Goal: Check status: Check status

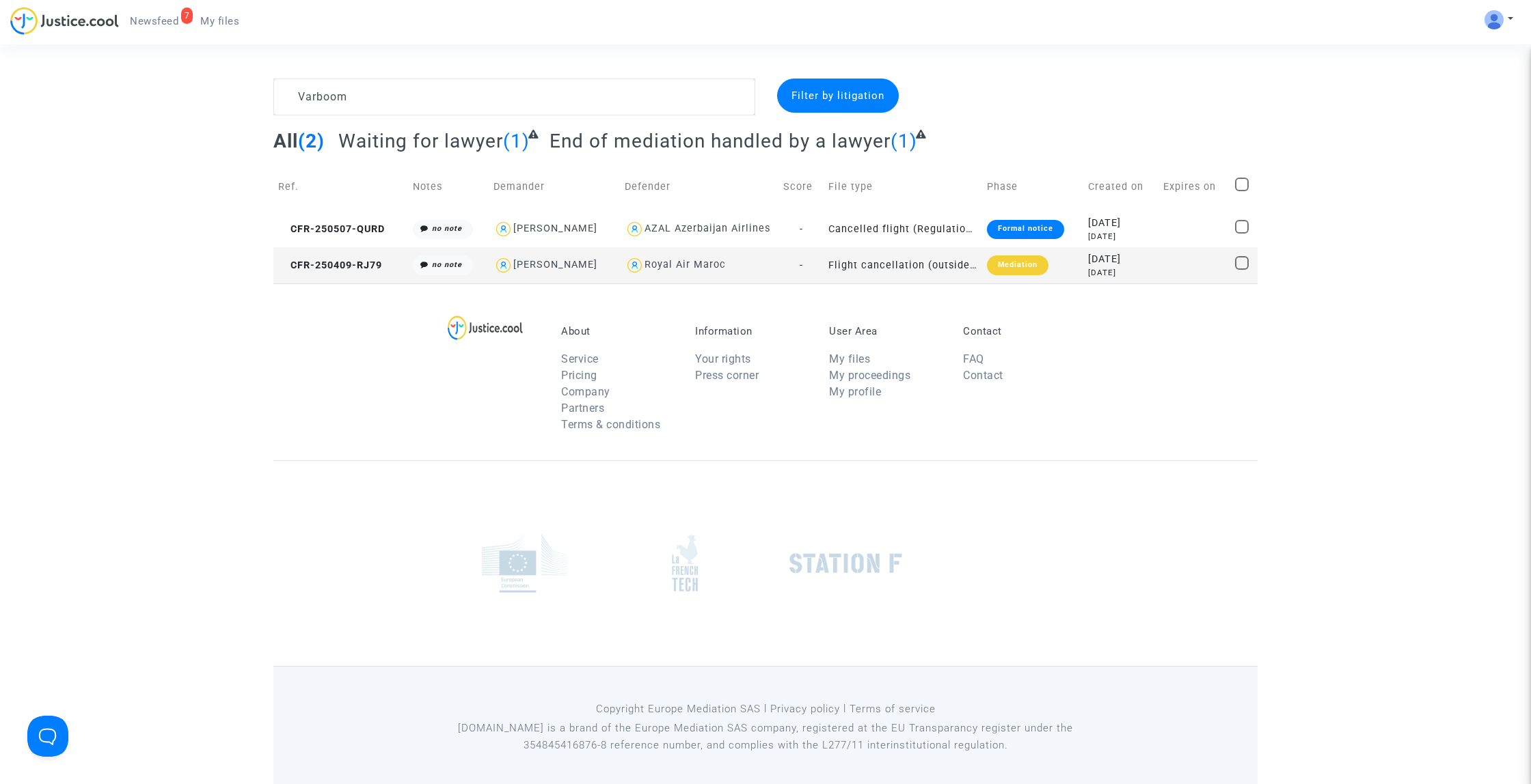
type textarea "Varboom"
click at [381, 267] on span "CFR-250409-RJ79" at bounding box center [330, 265] width 104 height 12
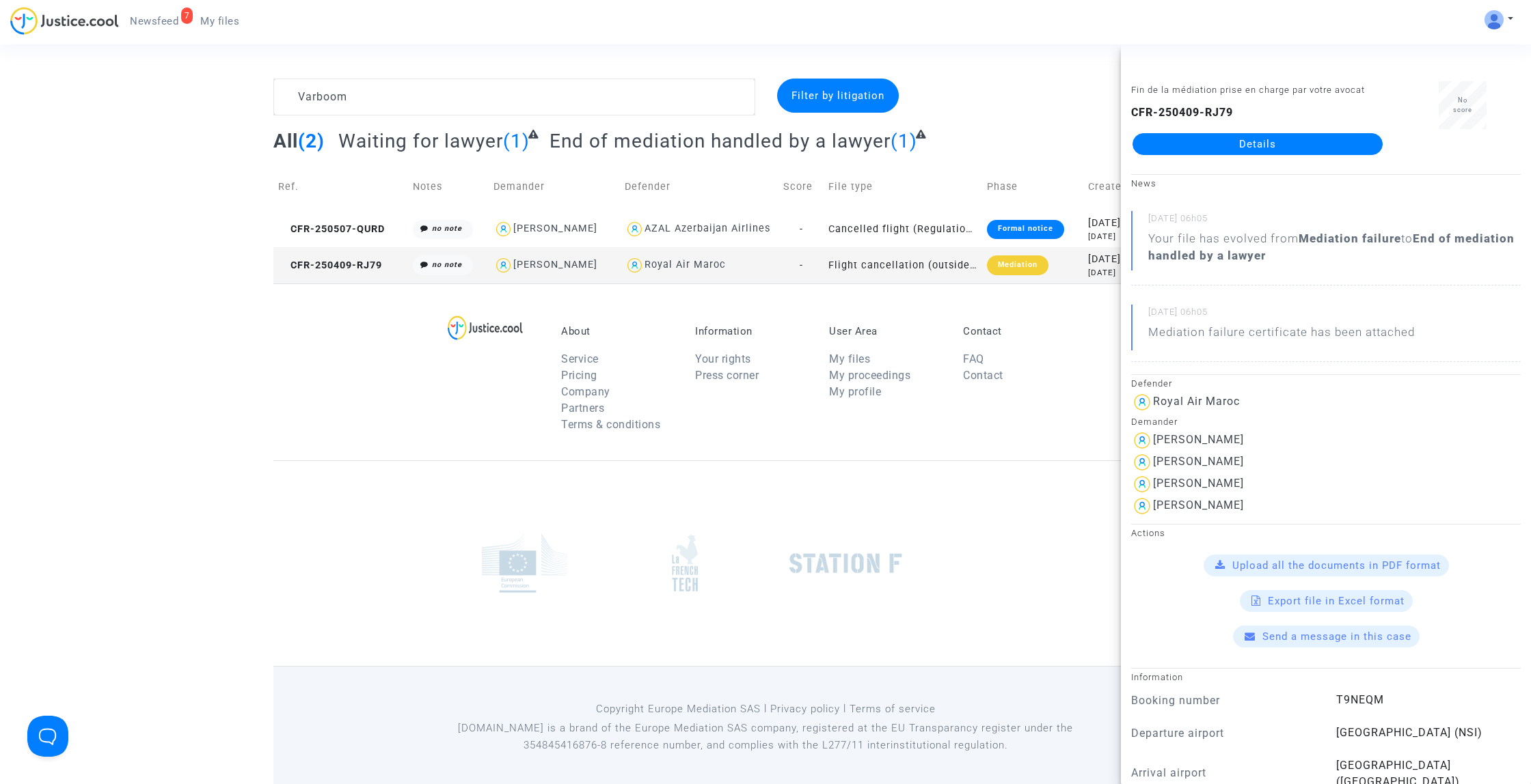
click at [1254, 146] on link "Details" at bounding box center [1258, 144] width 250 height 22
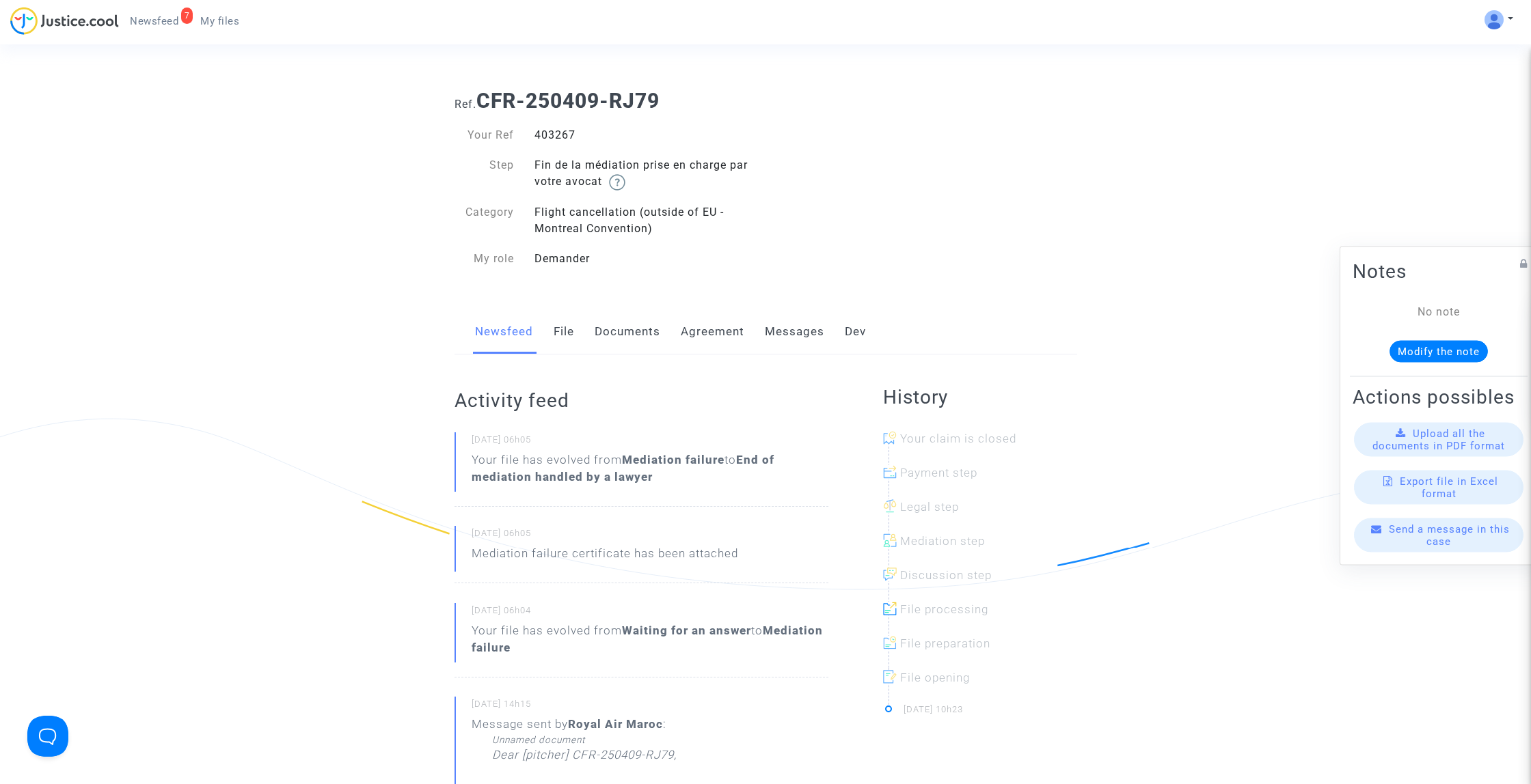
click at [791, 334] on link "Messages" at bounding box center [795, 332] width 60 height 45
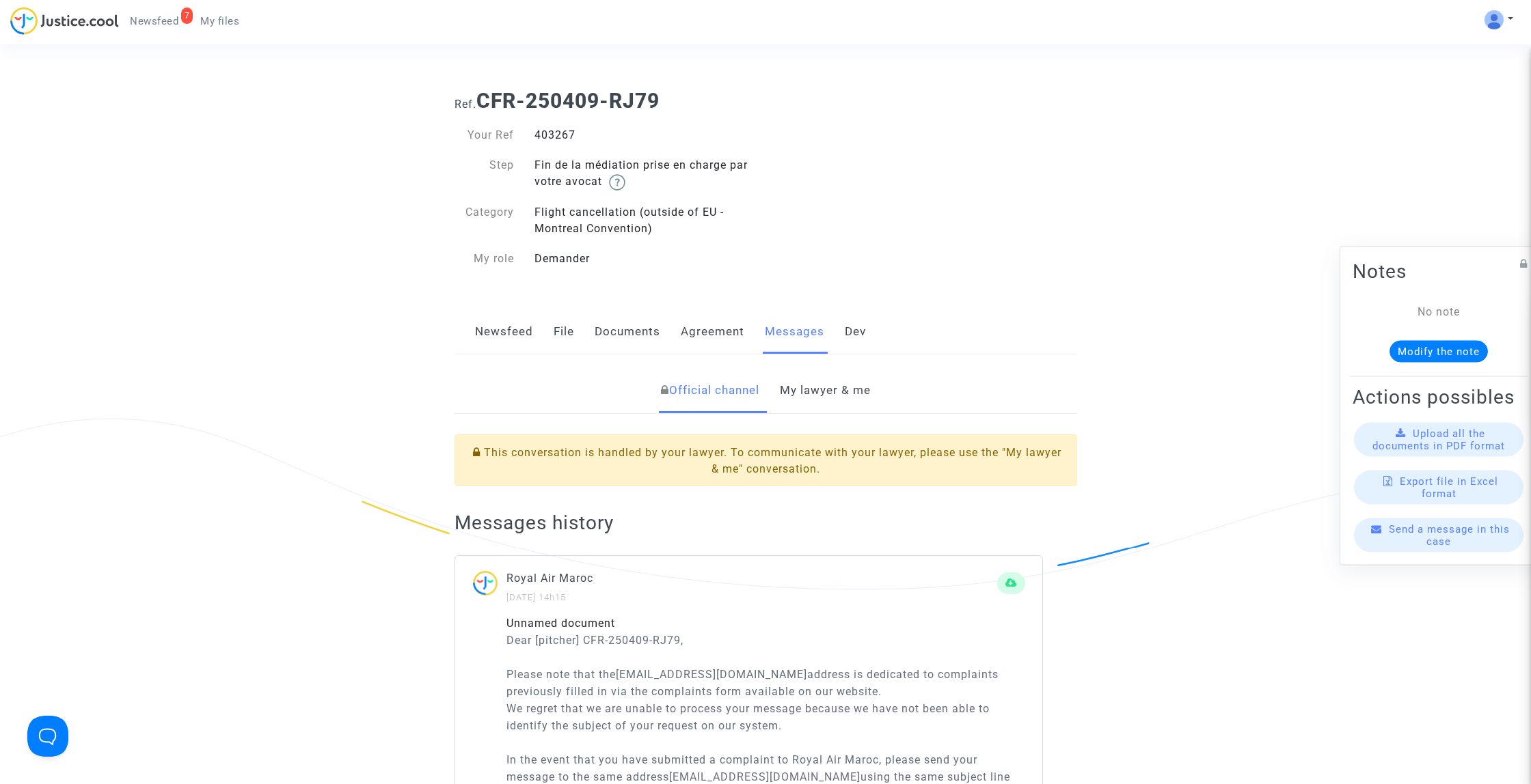
click at [706, 334] on link "Agreement" at bounding box center [712, 332] width 63 height 45
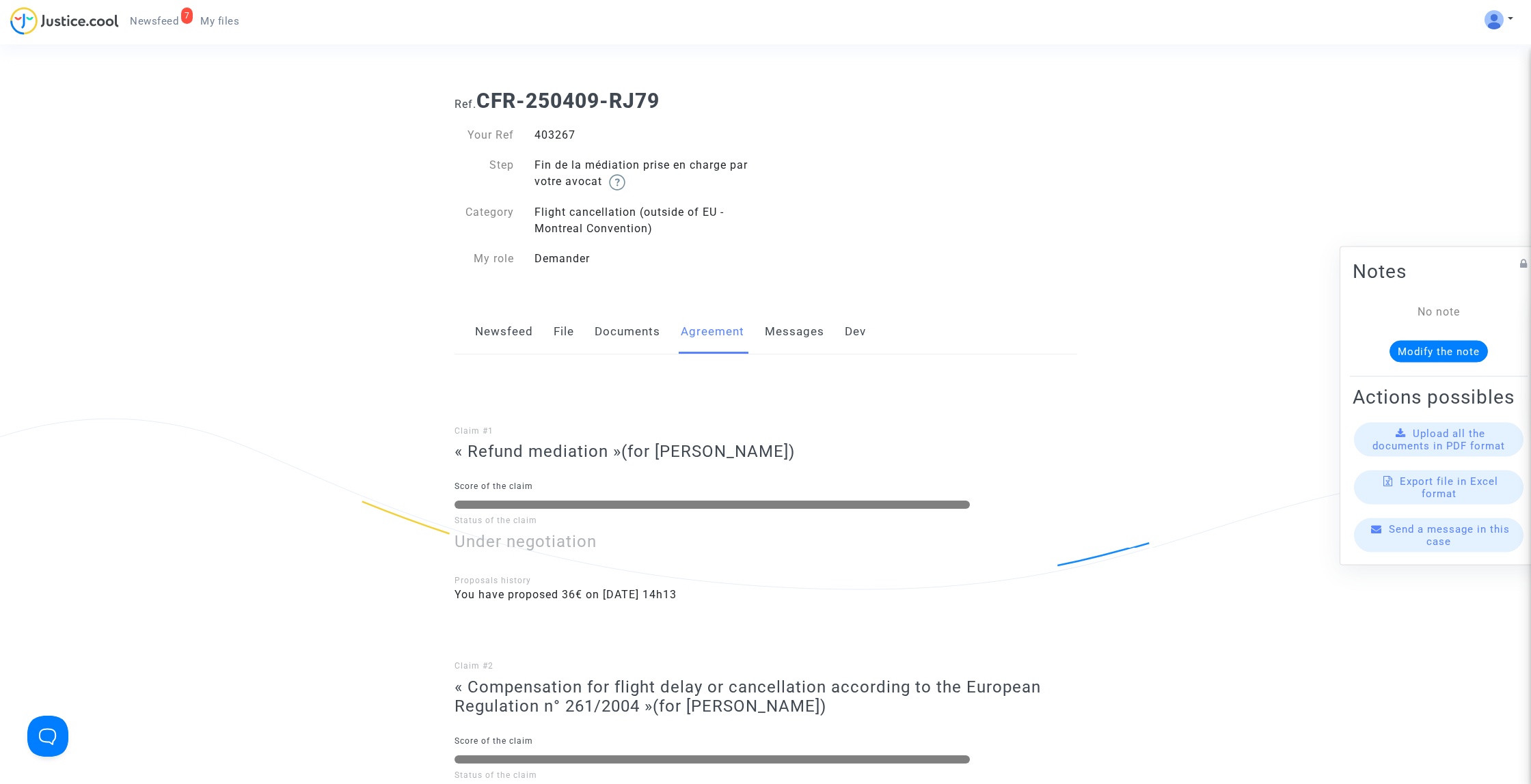
click at [639, 337] on link "Documents" at bounding box center [627, 332] width 65 height 45
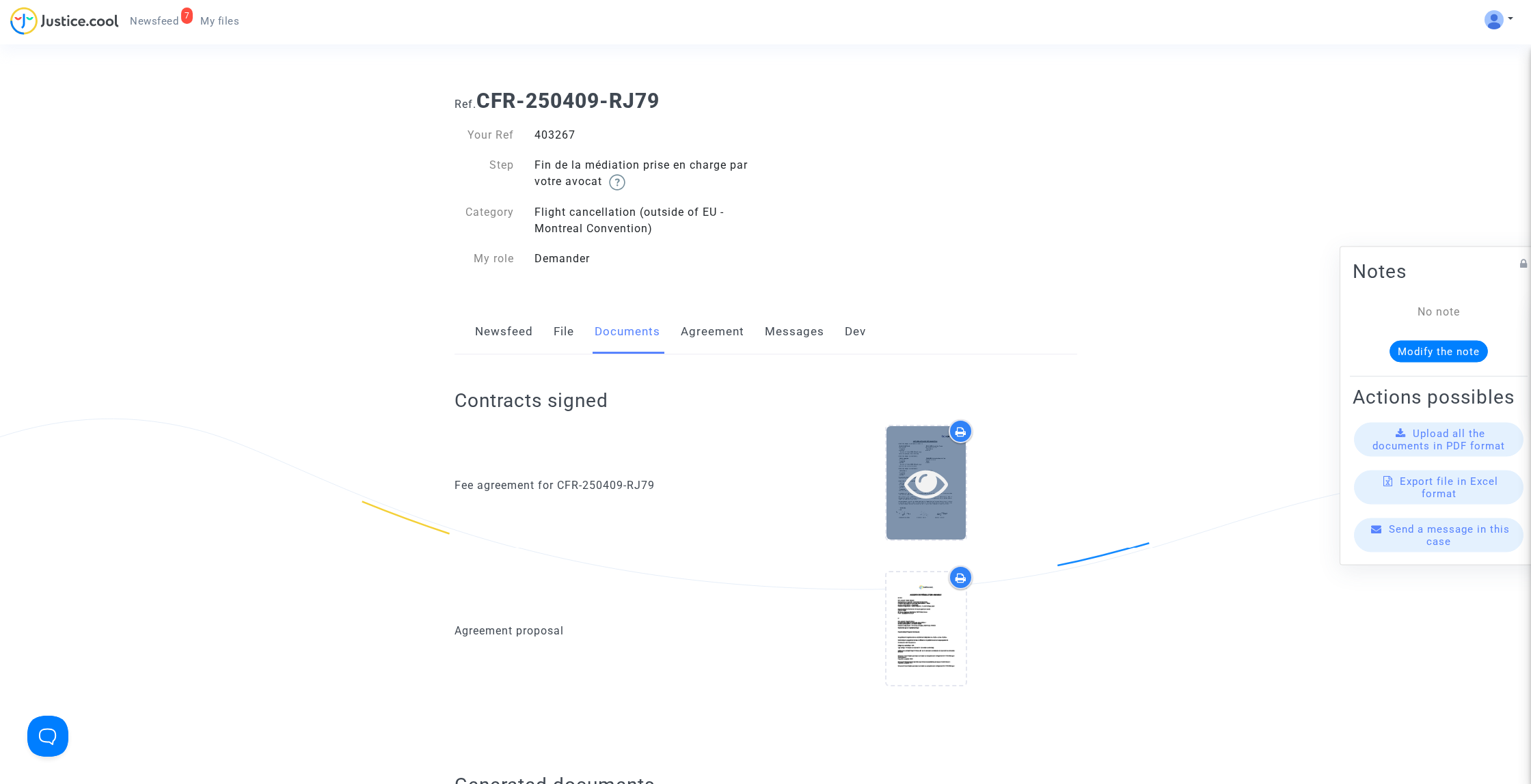
click at [924, 473] on icon at bounding box center [926, 483] width 44 height 44
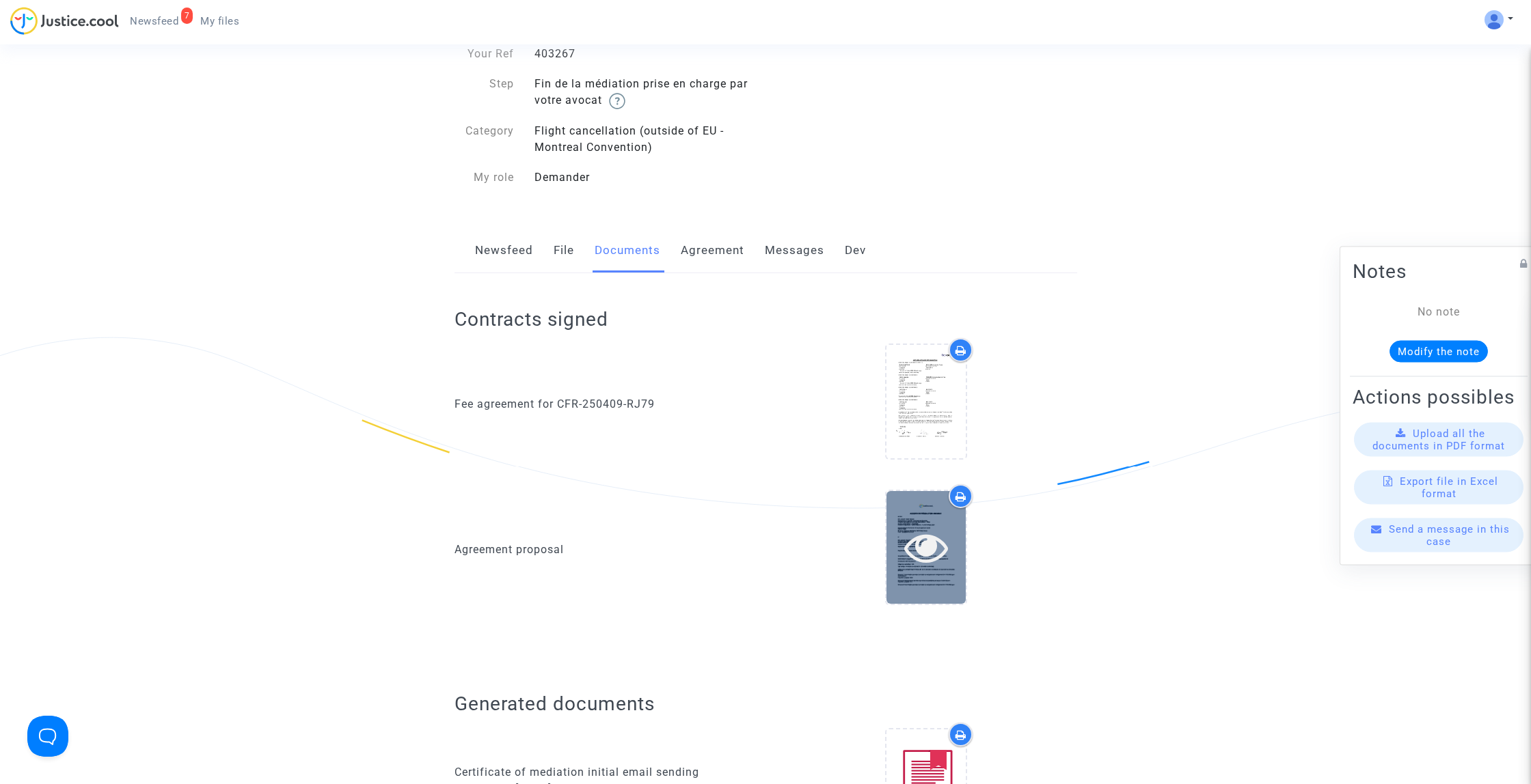
scroll to position [215, 0]
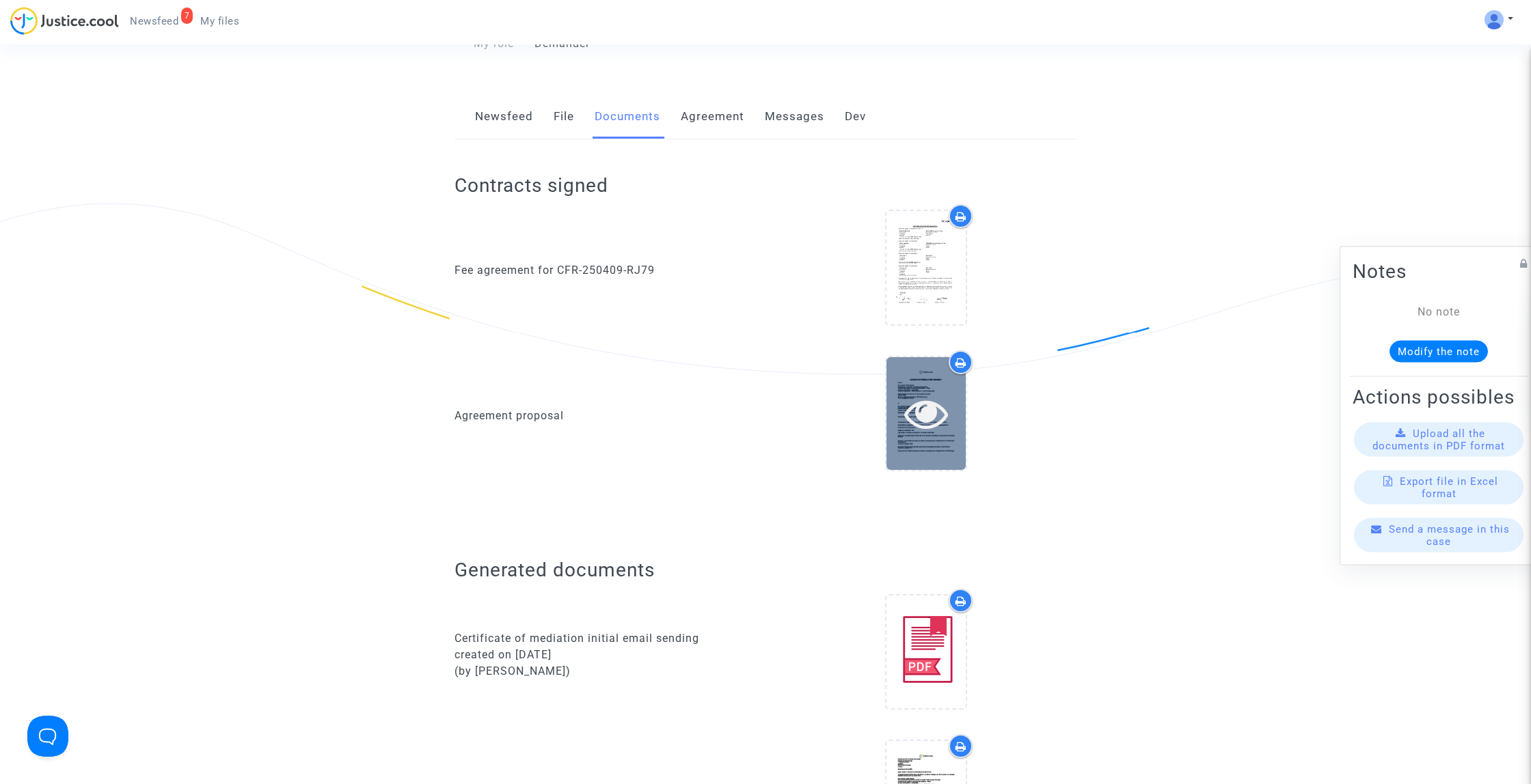
click at [924, 433] on icon at bounding box center [926, 413] width 44 height 44
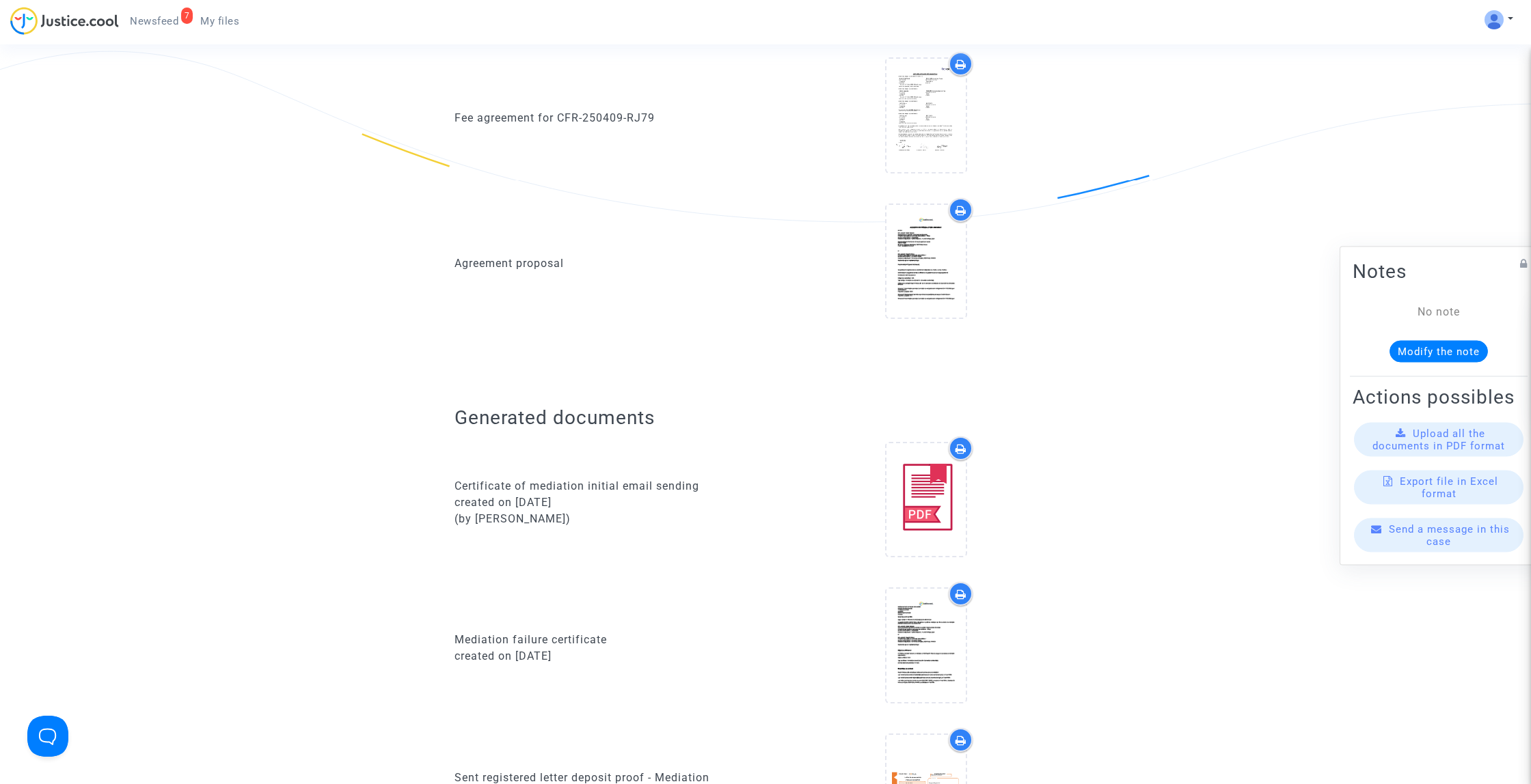
scroll to position [429, 0]
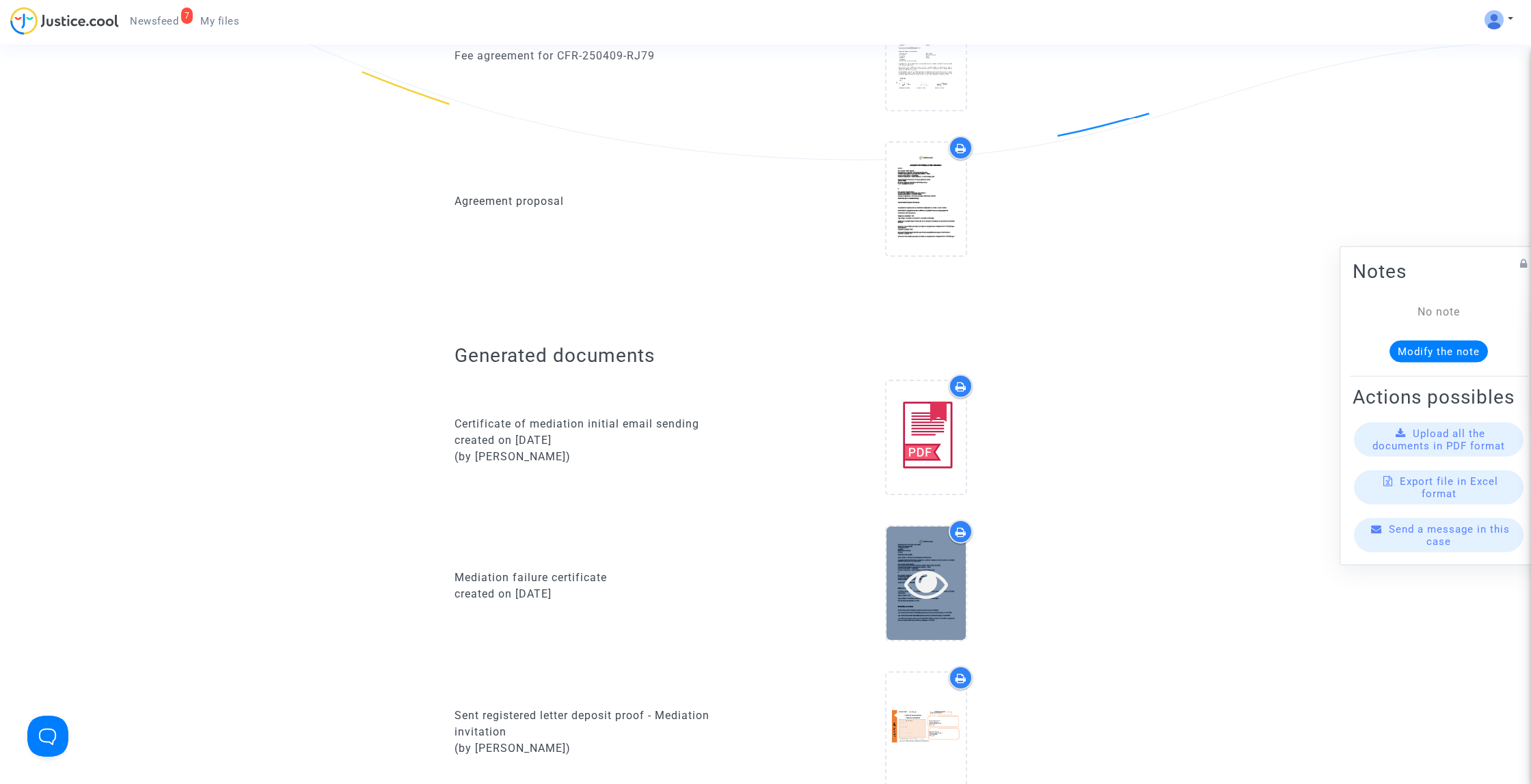
click at [929, 575] on icon at bounding box center [926, 583] width 44 height 44
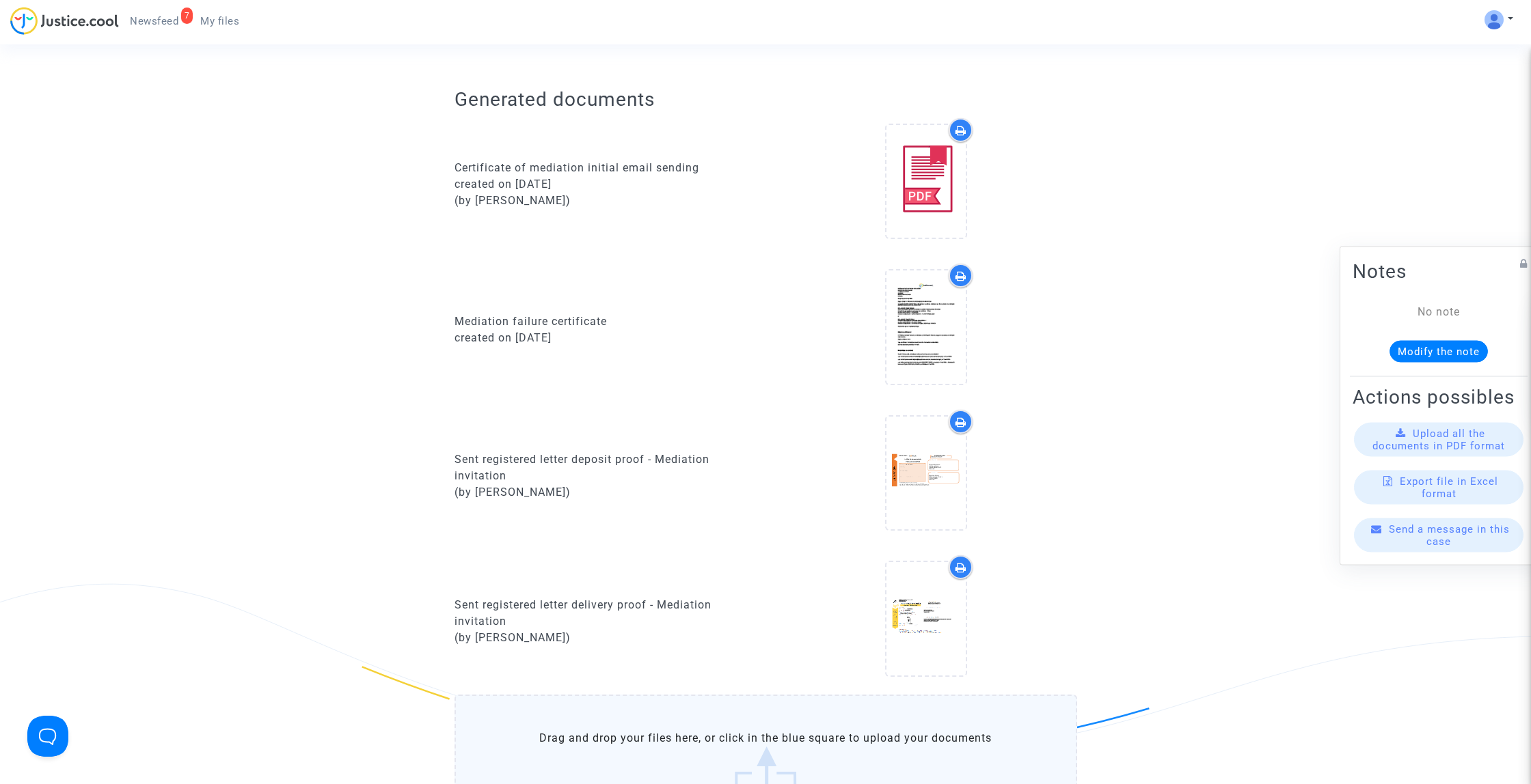
scroll to position [485, 0]
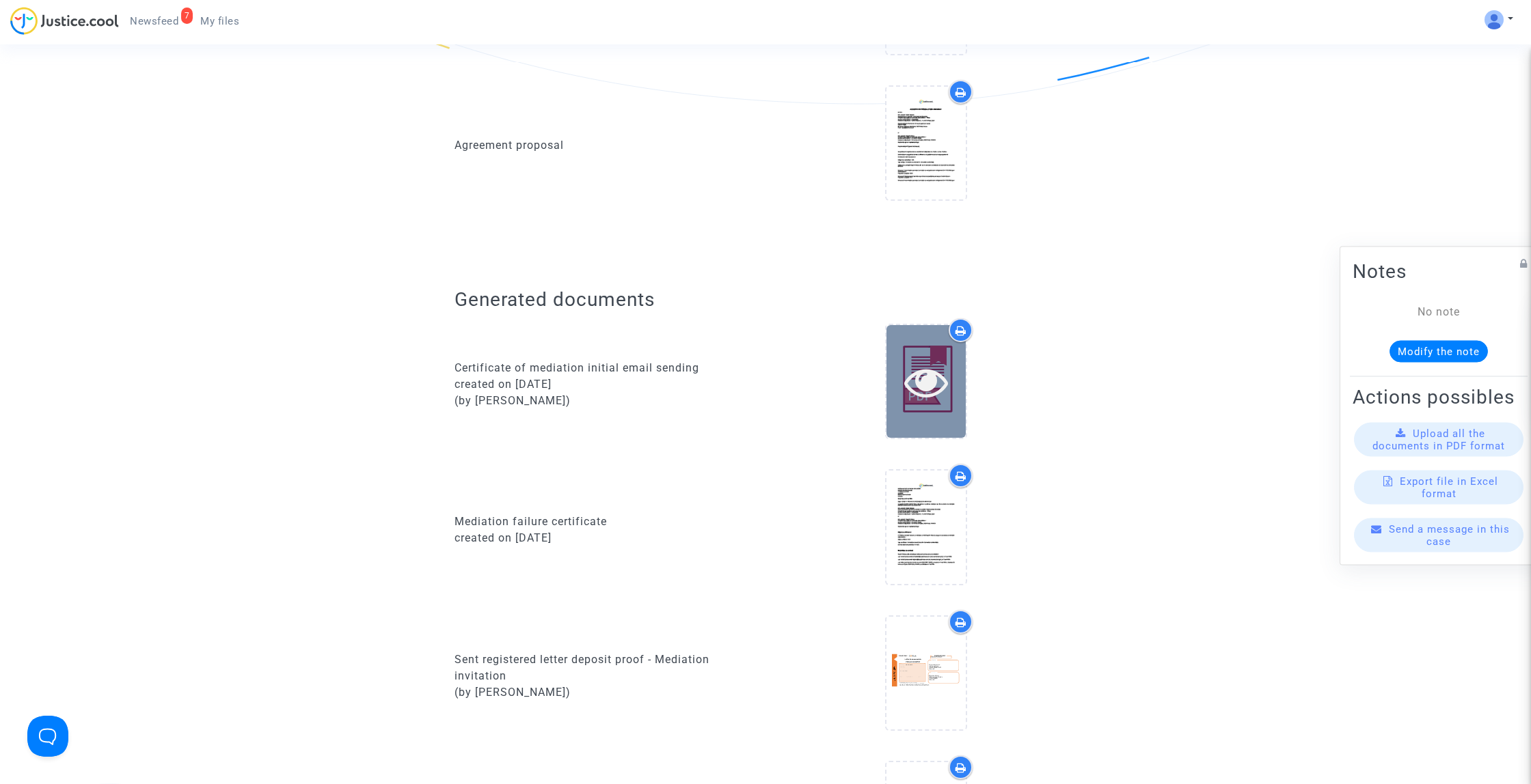
click at [917, 394] on icon at bounding box center [926, 381] width 44 height 44
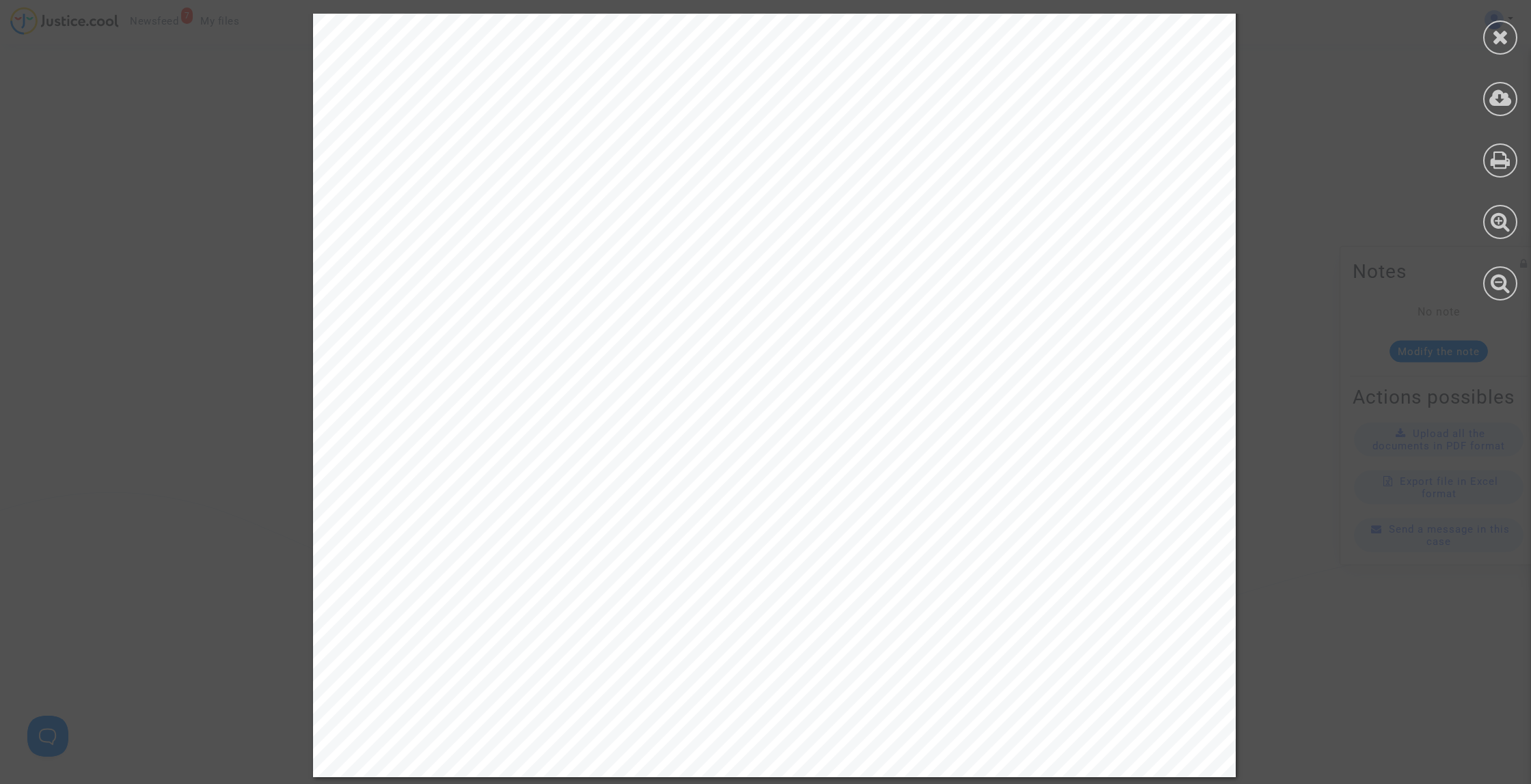
scroll to position [0, 0]
click at [1509, 102] on icon at bounding box center [1500, 98] width 23 height 20
